Goal: Use online tool/utility: Utilize a website feature to perform a specific function

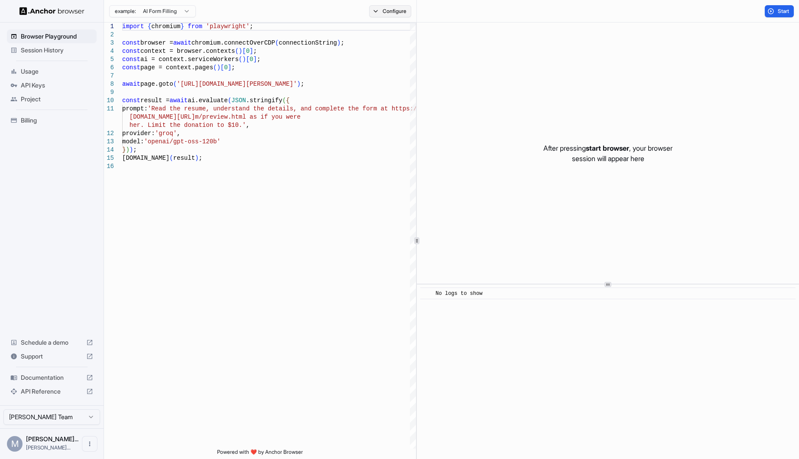
click at [376, 10] on button "Configure" at bounding box center [390, 11] width 42 height 12
click at [491, 67] on html "Browser Playground Session History Usage API Keys Project Billing Schedule a de…" at bounding box center [399, 229] width 799 height 459
click at [459, 70] on button "🇺🇸 US" at bounding box center [454, 68] width 35 height 12
click at [455, 172] on span "AU" at bounding box center [457, 170] width 7 height 7
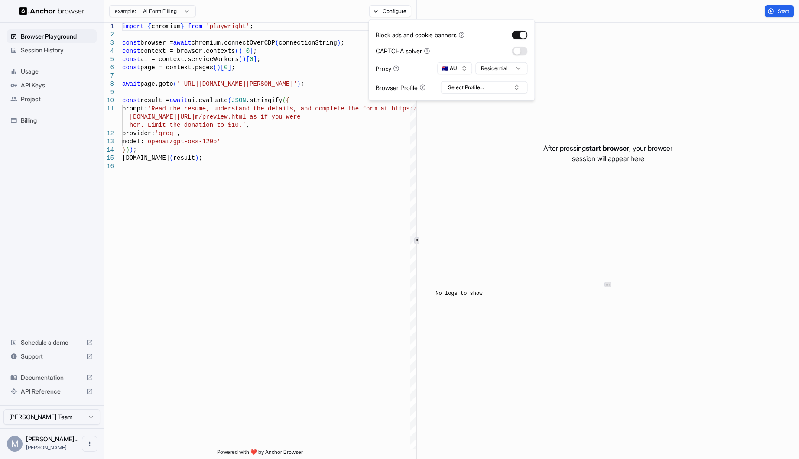
click at [463, 97] on div "Block ads and cookie banners CAPTCHA solver Proxy 🇦🇺 AU Residential Browser Pro…" at bounding box center [451, 59] width 166 height 81
click at [464, 94] on div "Block ads and cookie banners CAPTCHA solver Proxy 🇦🇺 AU Residential Browser Pro…" at bounding box center [451, 59] width 166 height 81
click at [464, 92] on button "Select Profile..." at bounding box center [483, 87] width 87 height 12
click at [459, 49] on div "CAPTCHA solver" at bounding box center [452, 50] width 152 height 9
